Goal: Task Accomplishment & Management: Use online tool/utility

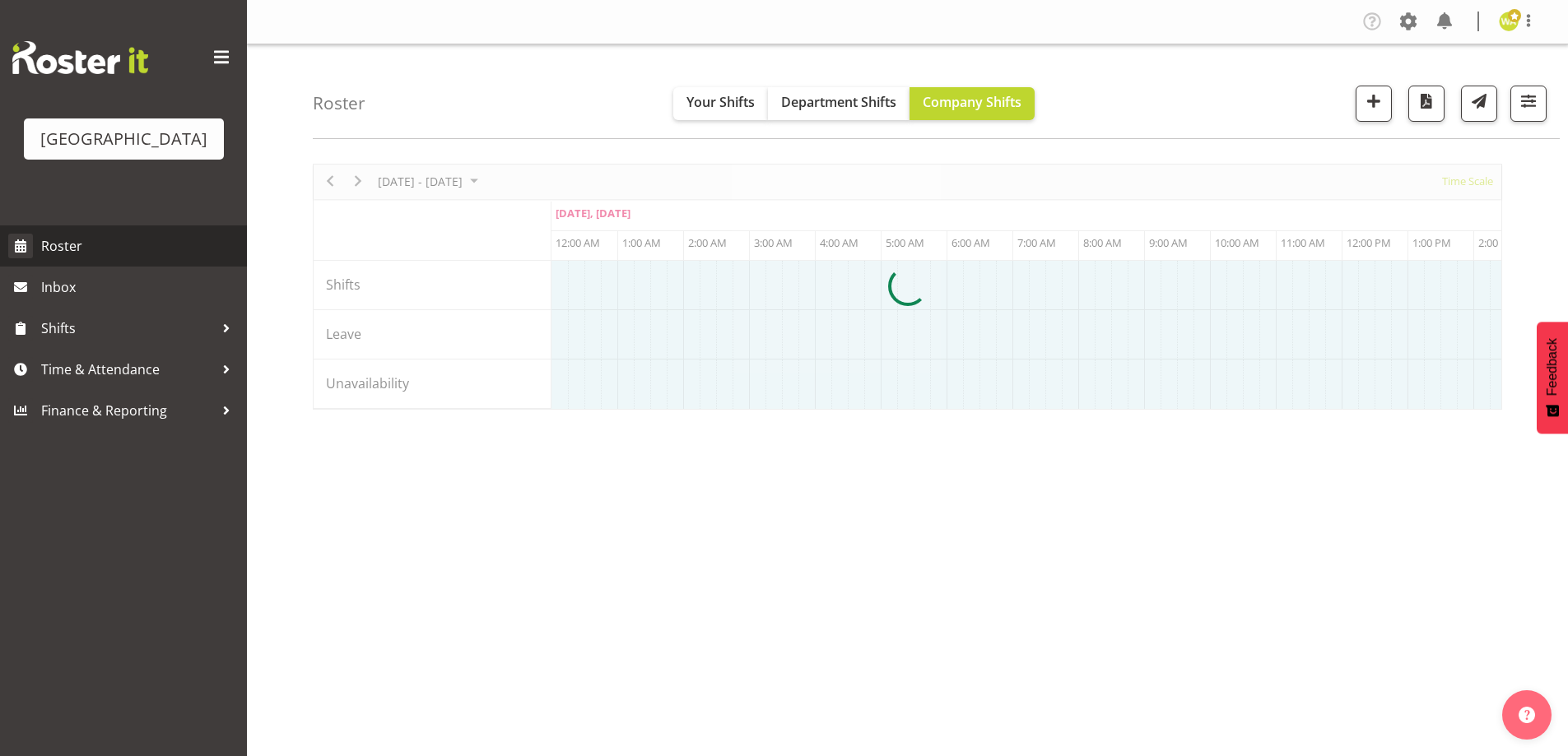
click at [76, 258] on span "Roster" at bounding box center [140, 246] width 197 height 25
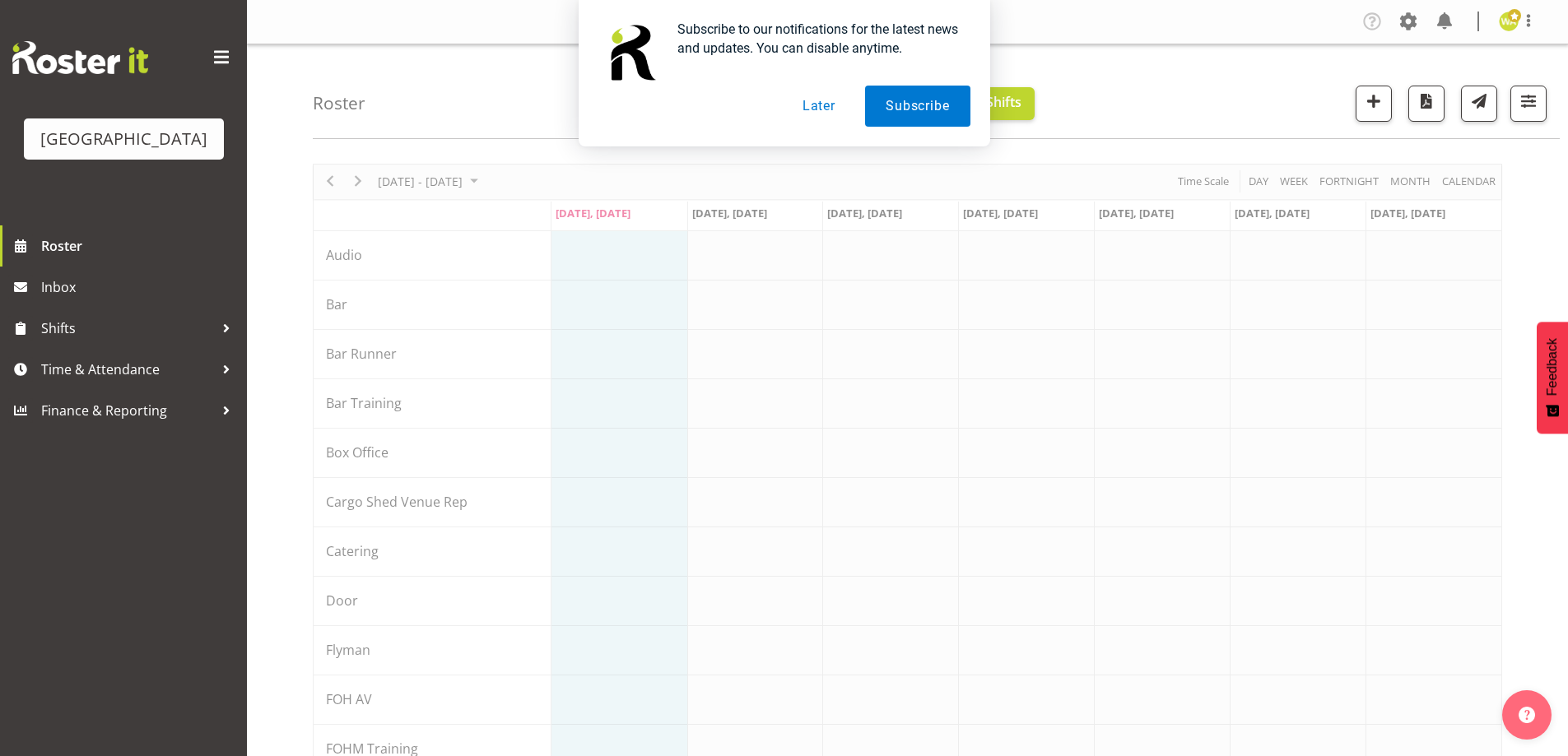
click at [803, 100] on button "Later" at bounding box center [818, 105] width 74 height 41
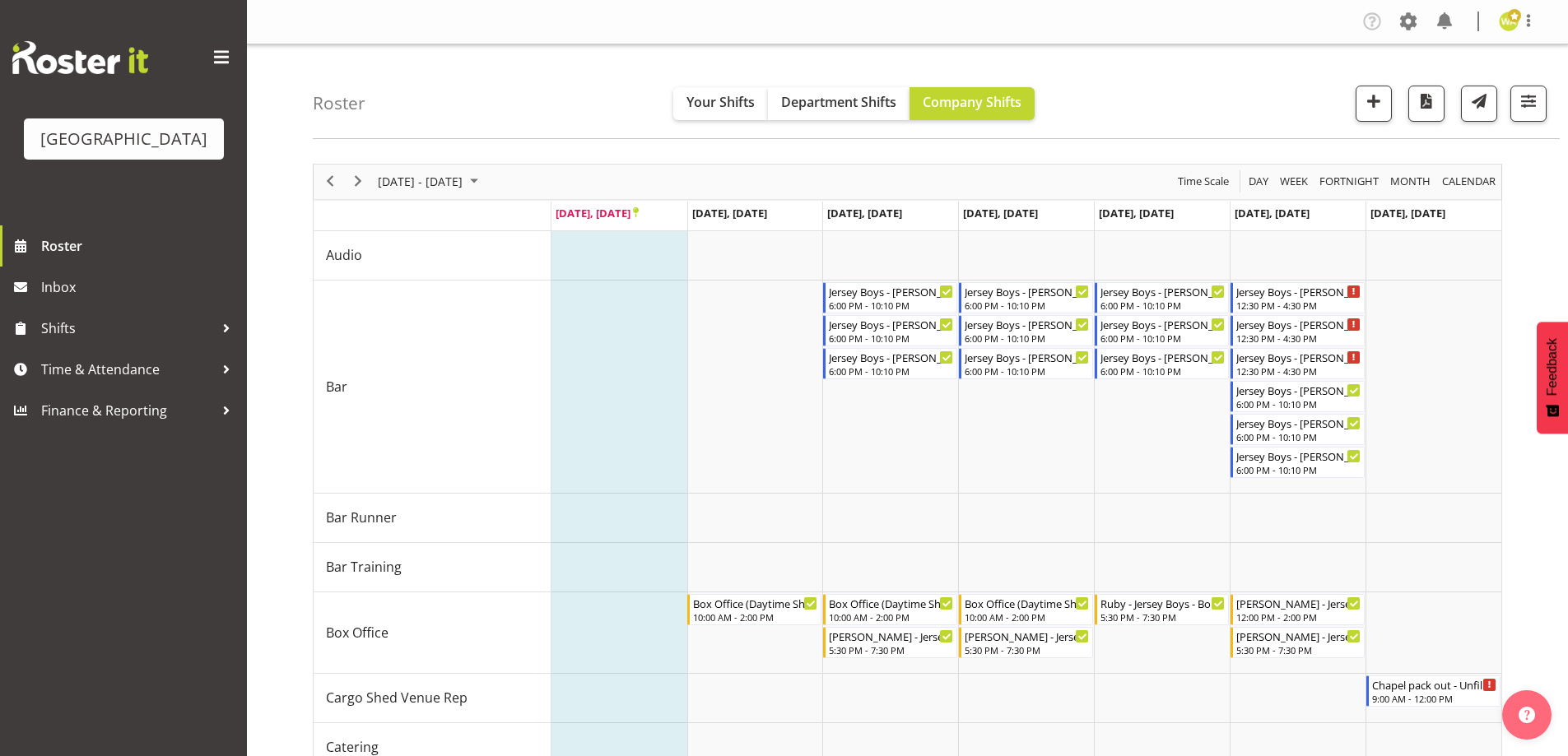
click at [1230, 83] on div "Roster Your Shifts Department Shifts Company Shifts All Locations [GEOGRAPHIC_D…" at bounding box center [936, 91] width 1247 height 94
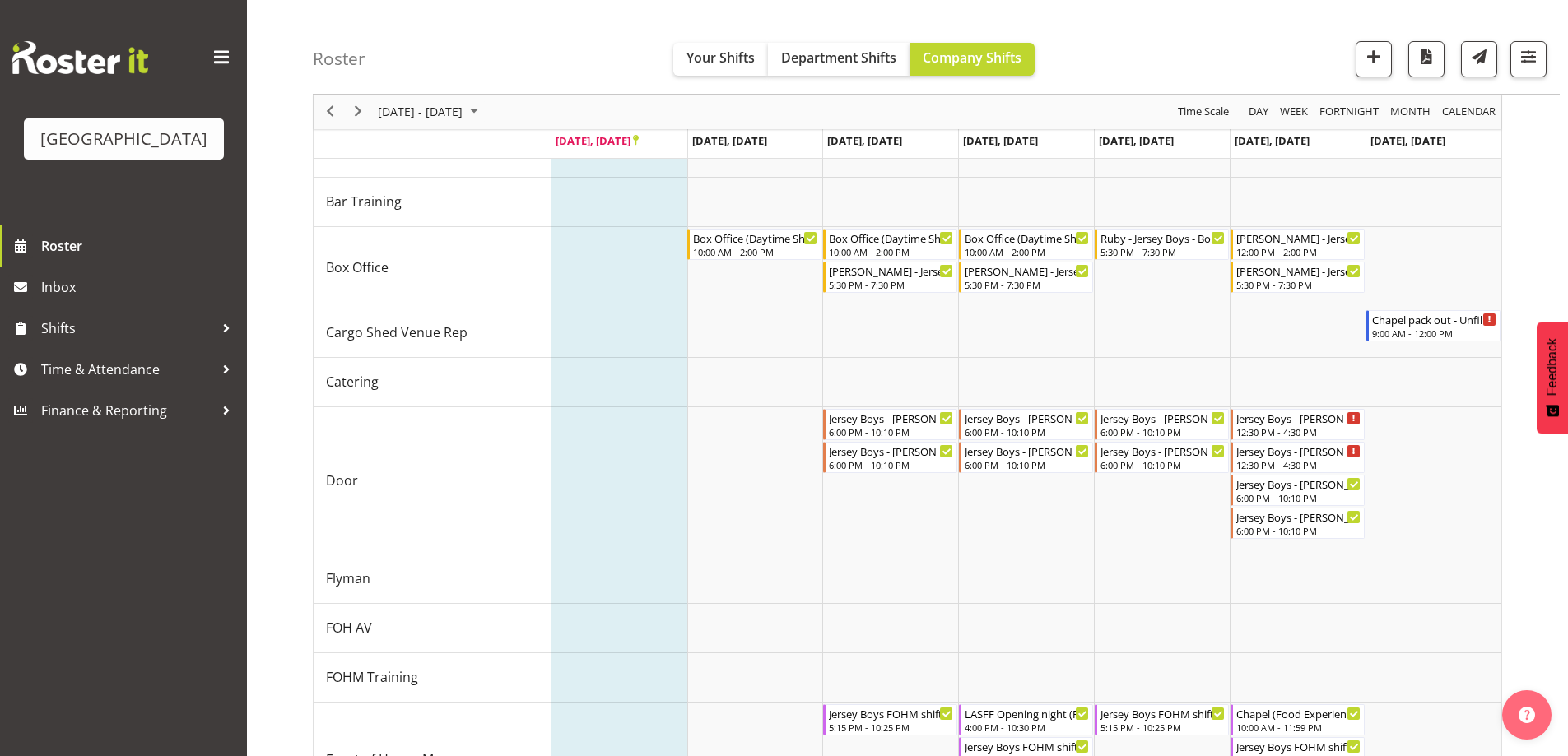
scroll to position [347, 0]
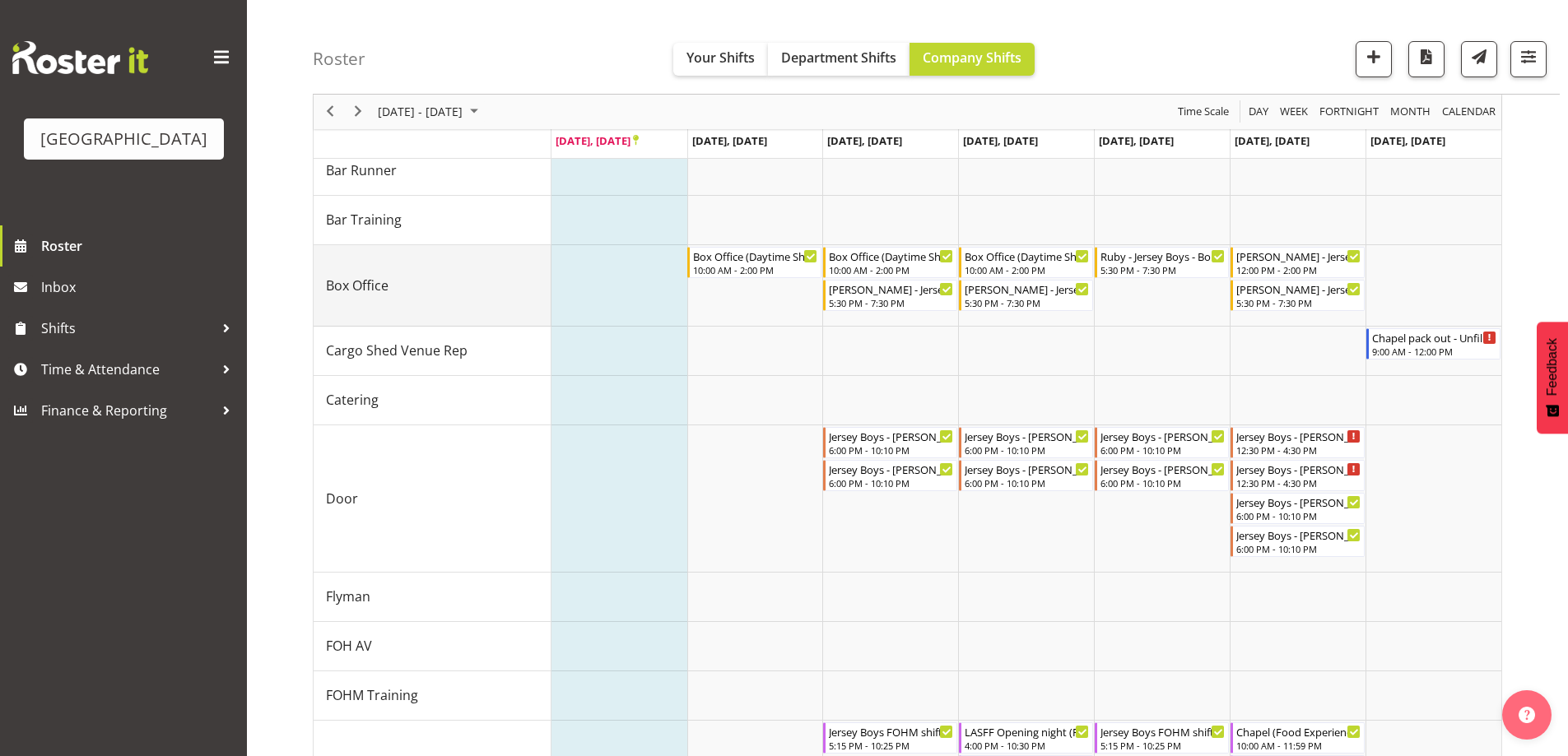
drag, startPoint x: 392, startPoint y: 287, endPoint x: 322, endPoint y: 278, distance: 70.6
click at [314, 282] on td "Box Office" at bounding box center [433, 285] width 238 height 81
click at [454, 54] on div "Roster Your Shifts Department Shifts Company Shifts All Locations Clear Baycour…" at bounding box center [936, 47] width 1247 height 94
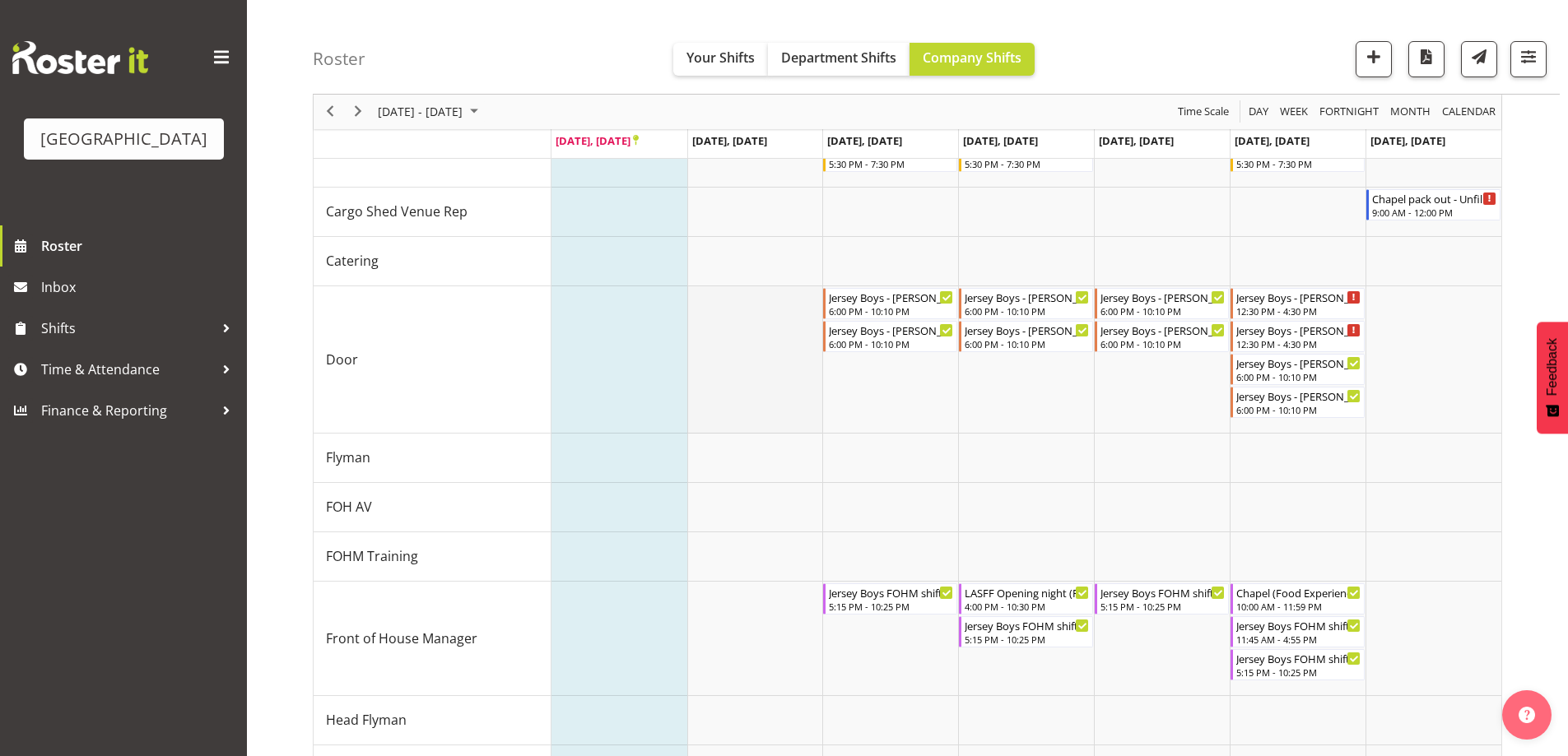
scroll to position [0, 0]
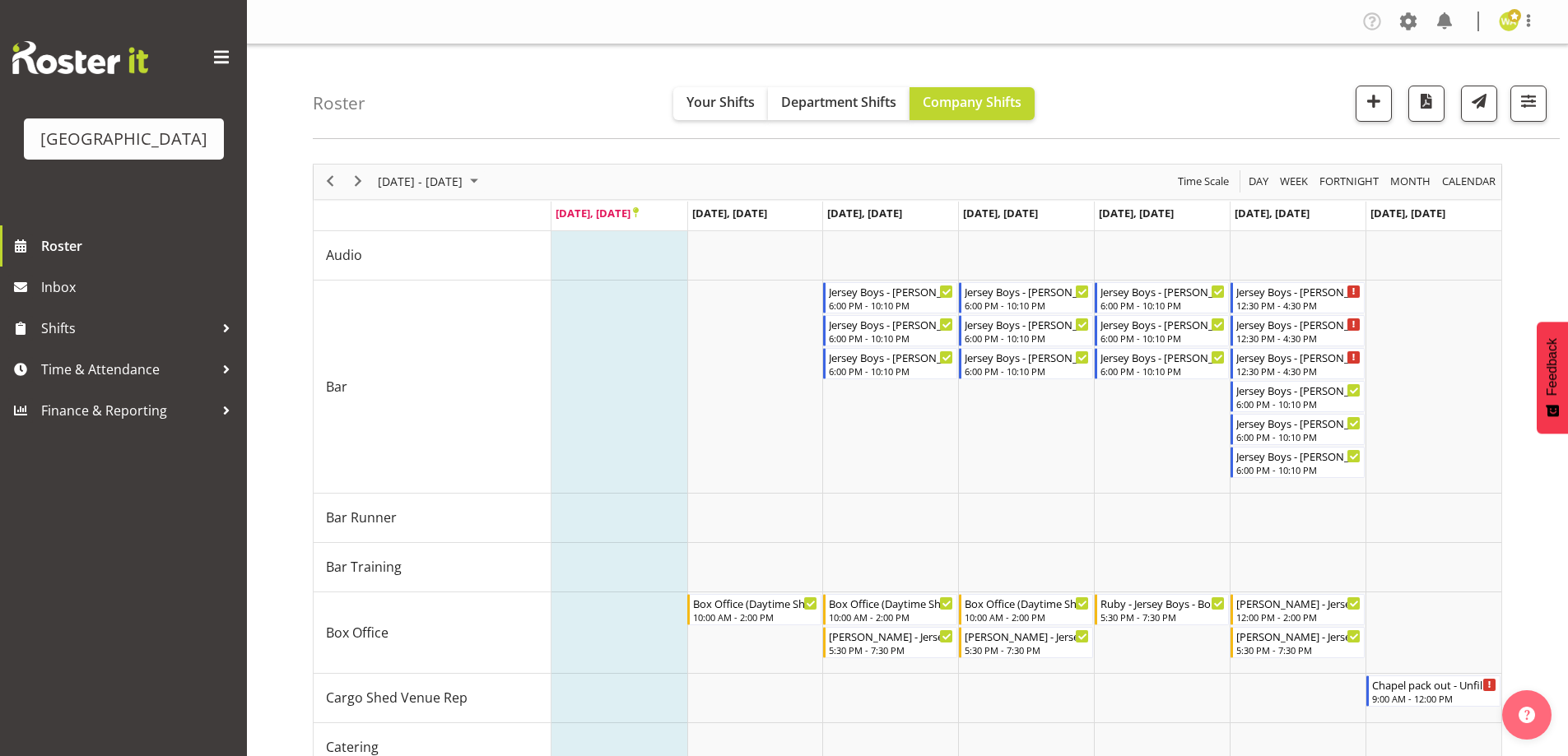
click at [561, 101] on div "Roster Your Shifts Department Shifts Company Shifts All Locations Clear Baycour…" at bounding box center [936, 91] width 1247 height 94
